Goal: Transaction & Acquisition: Book appointment/travel/reservation

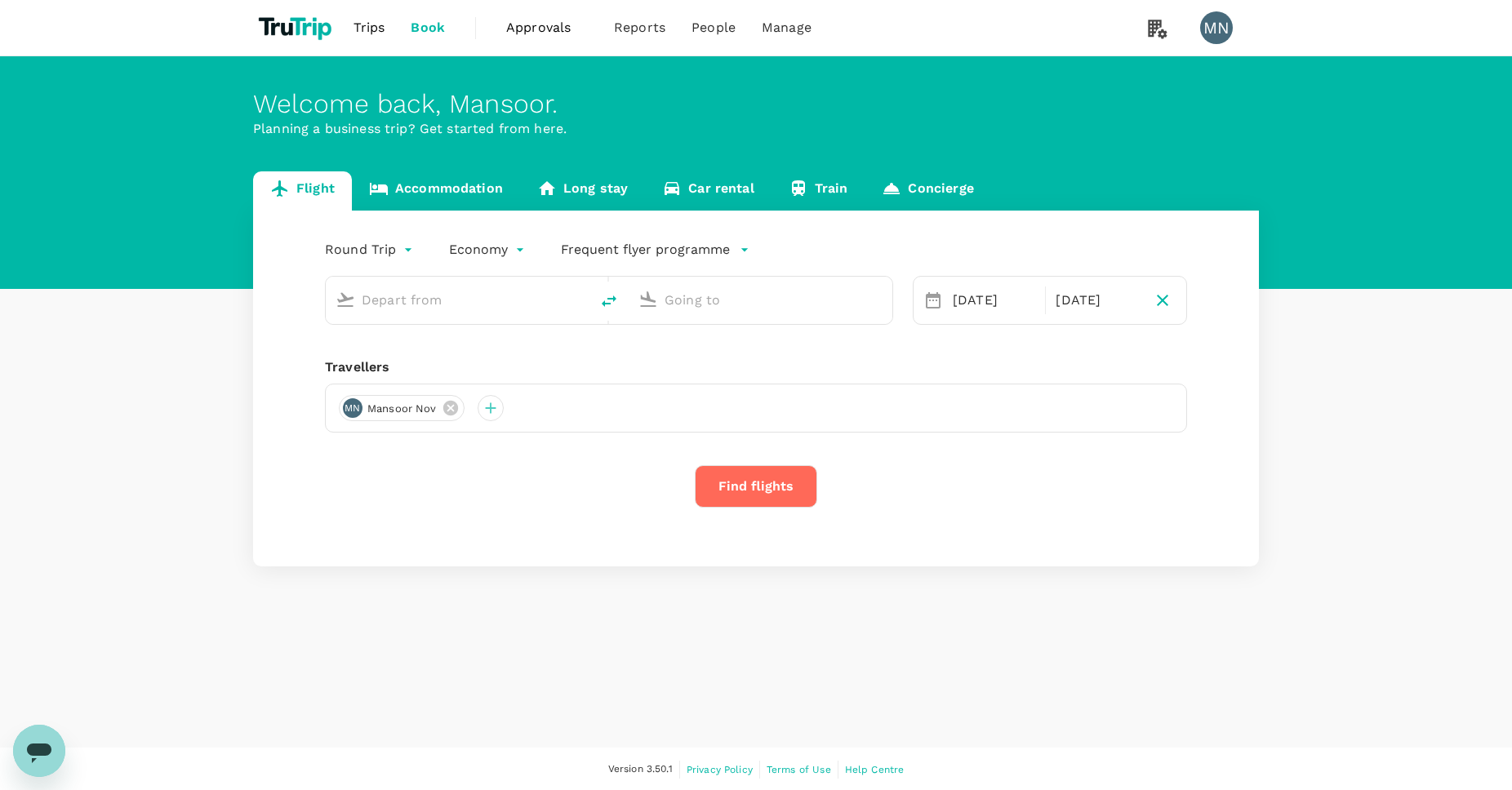
type input "Singapore Changi (SIN)"
type input "Soekarno-Hatta Intl (CGK)"
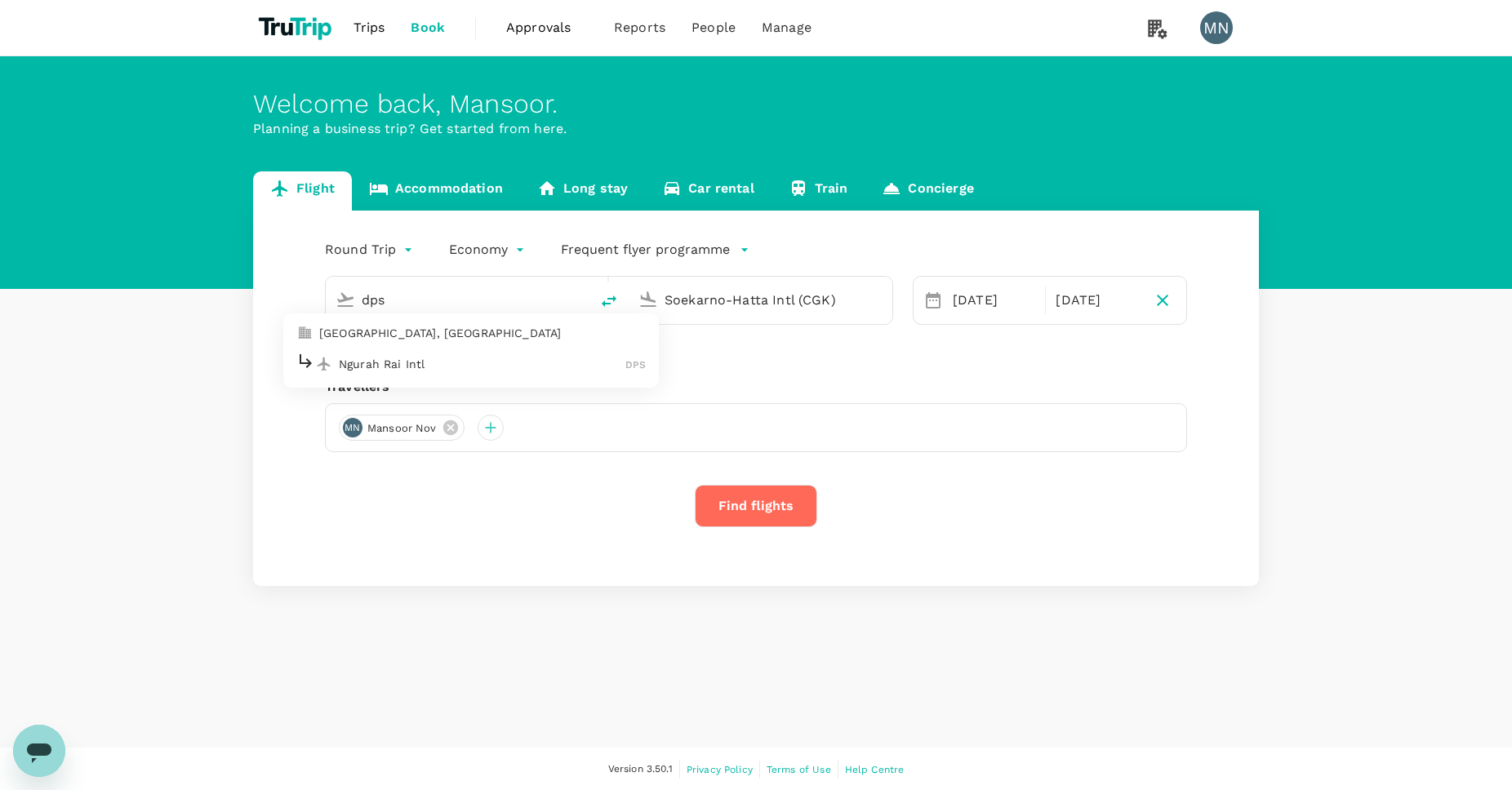
click at [541, 362] on p "Ngurah Rai Intl" at bounding box center [482, 363] width 287 height 16
type input "Ngurah Rai Intl (DPS)"
click at [780, 297] on input "Soekarno-Hatta Intl (CGK)" at bounding box center [762, 300] width 194 height 25
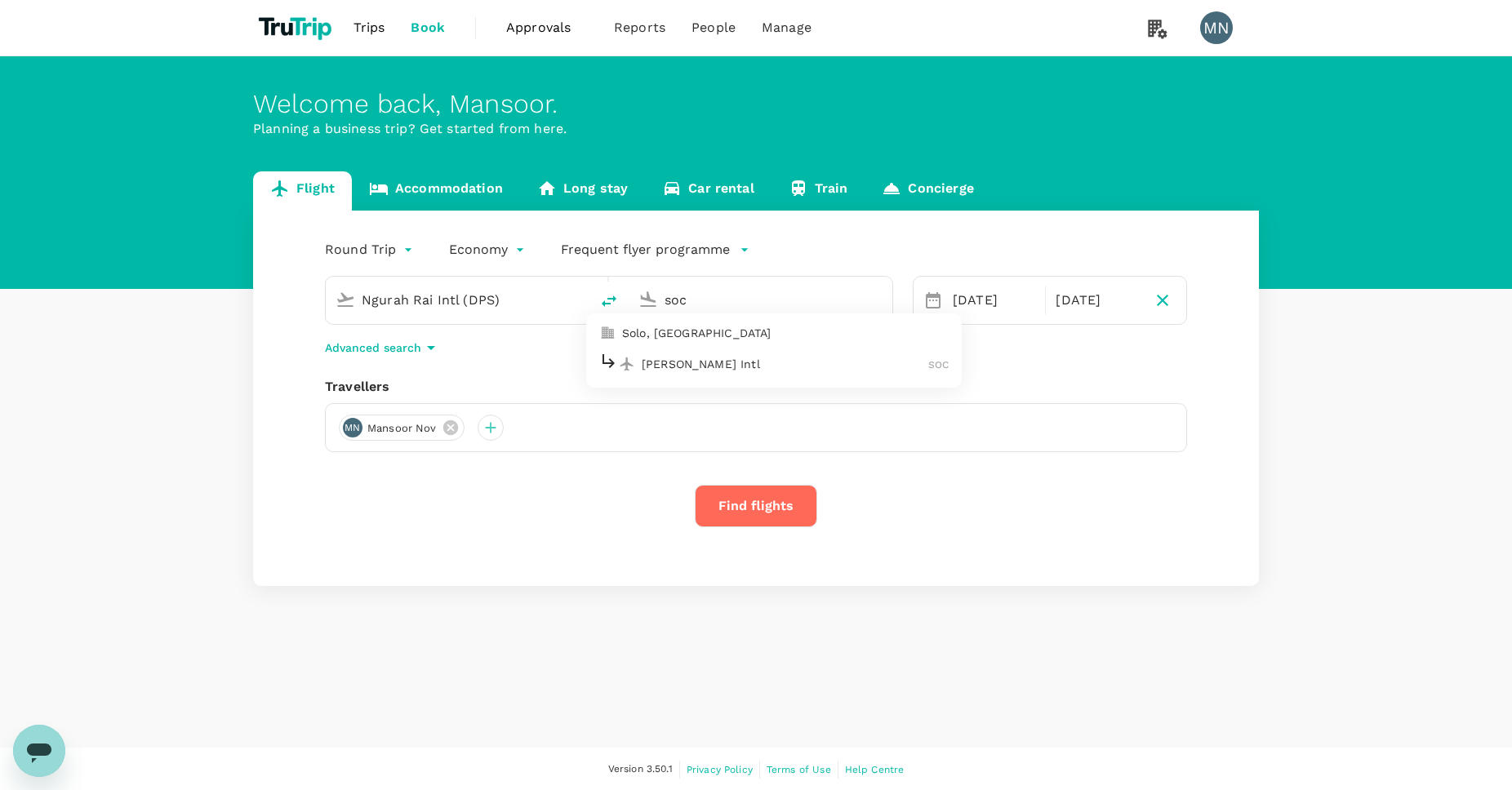
click at [815, 356] on p "[PERSON_NAME] Intl" at bounding box center [785, 363] width 287 height 16
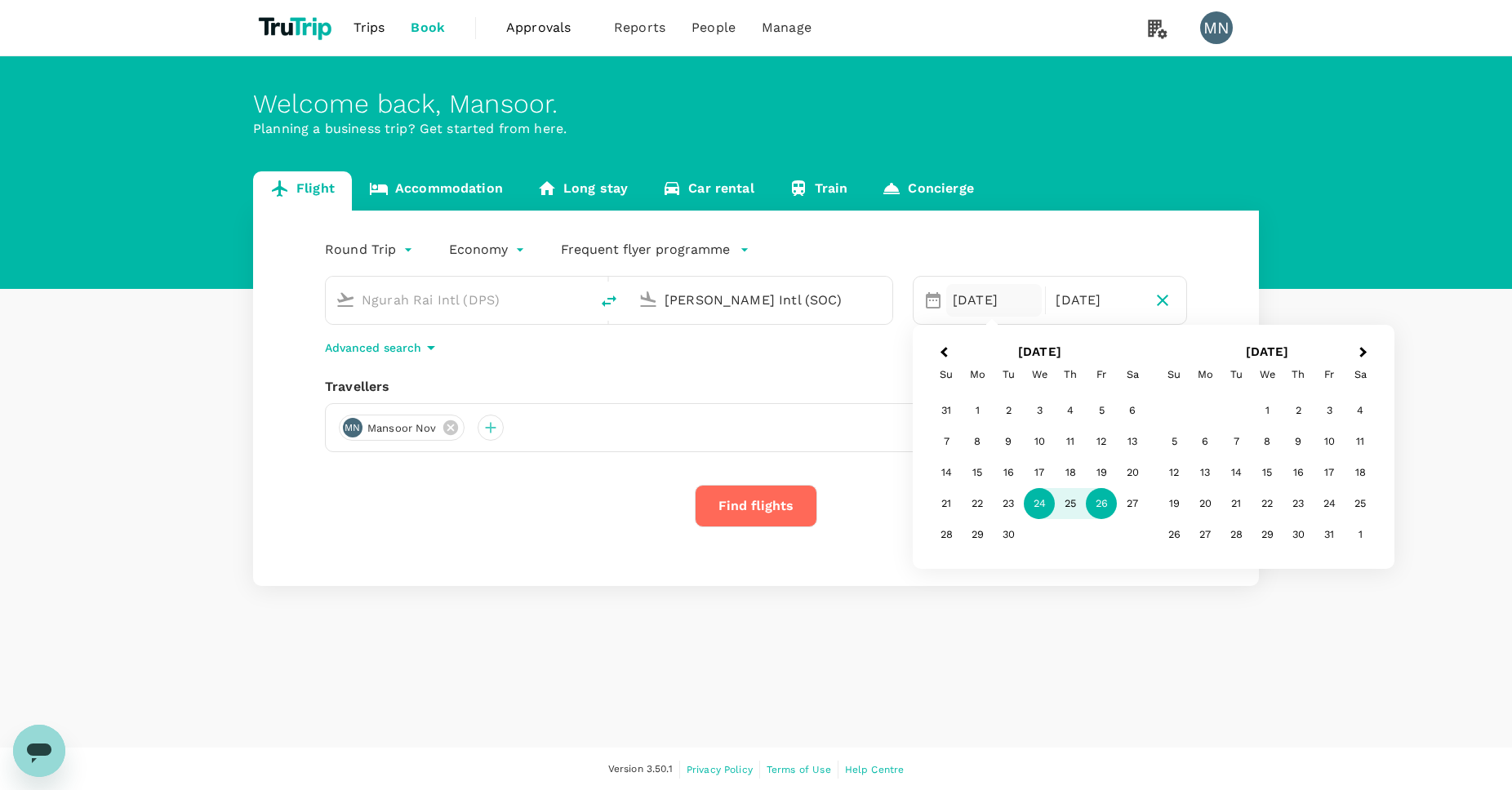
type input "[PERSON_NAME] Intl (SOC)"
click at [1040, 496] on div "24" at bounding box center [1039, 503] width 31 height 31
click at [1098, 498] on div "26" at bounding box center [1101, 503] width 31 height 31
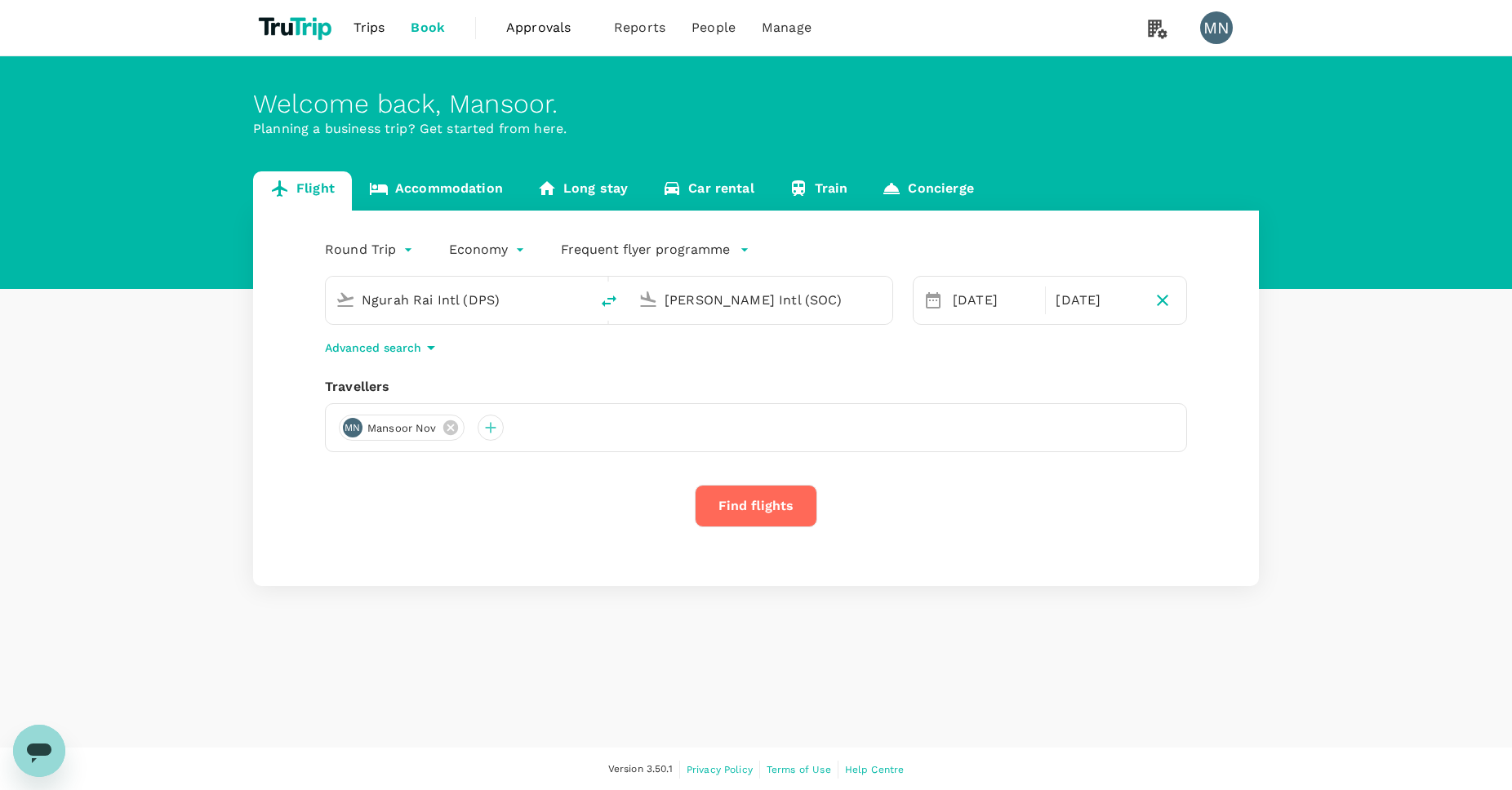
click at [757, 510] on button "Find flights" at bounding box center [756, 506] width 122 height 42
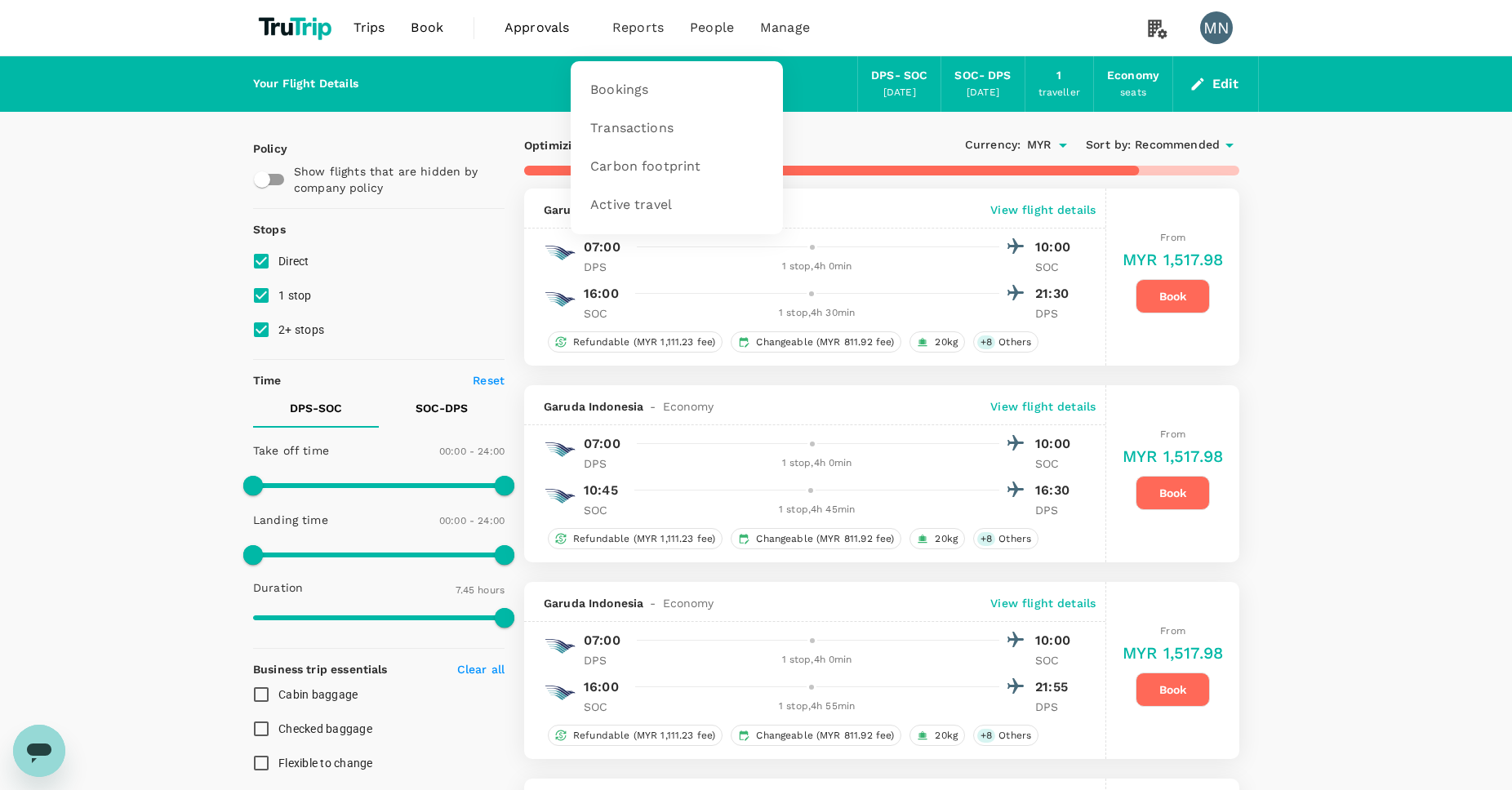
type input "765"
checkbox input "false"
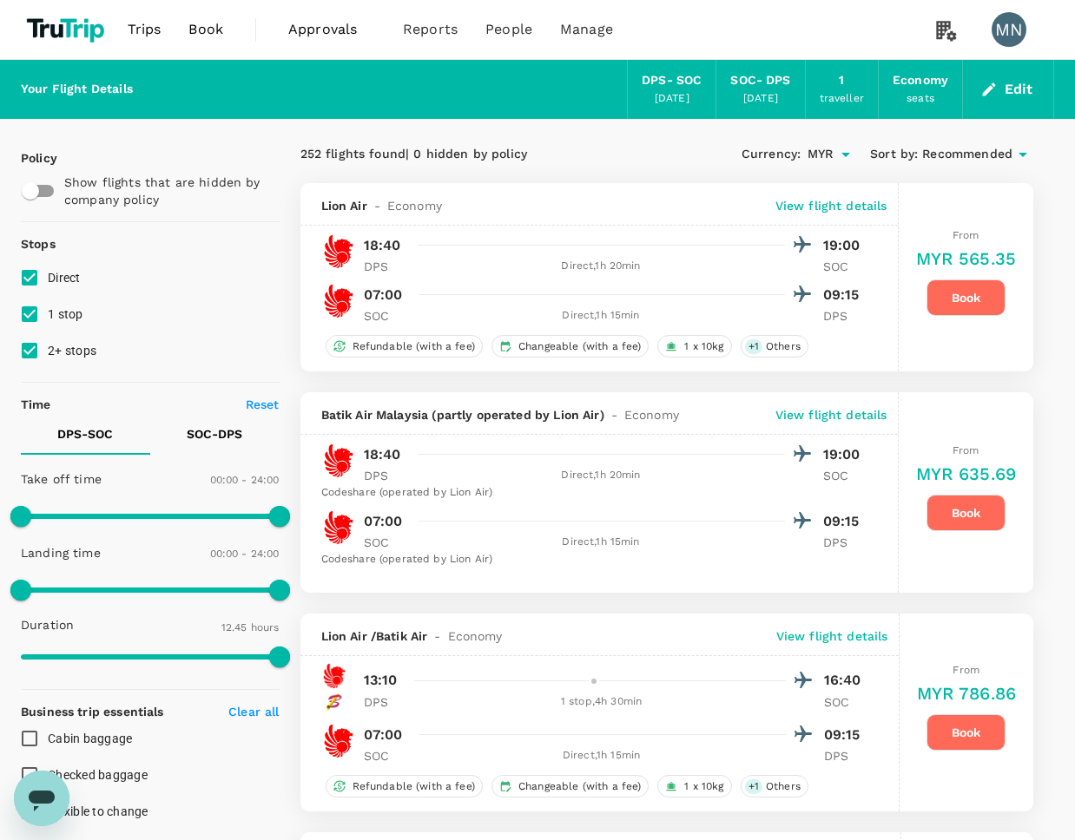
click at [933, 411] on div "From MYR 635.69 Book" at bounding box center [966, 492] width 101 height 201
